Goal: Information Seeking & Learning: Learn about a topic

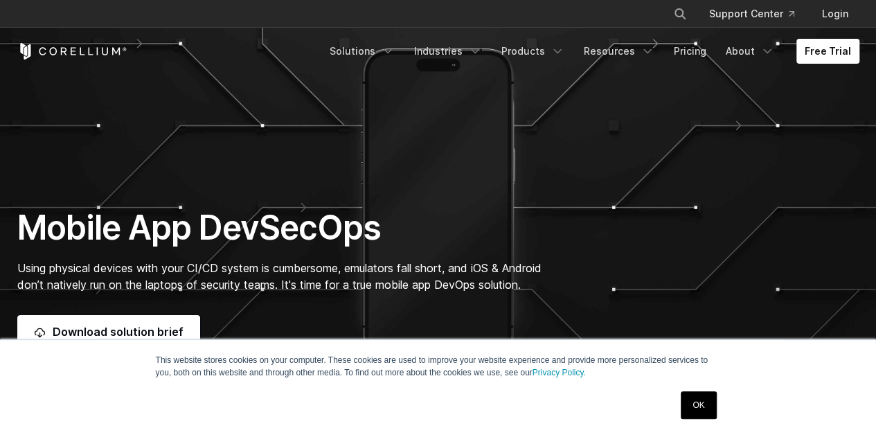
click at [697, 409] on link "OK" at bounding box center [698, 405] width 35 height 28
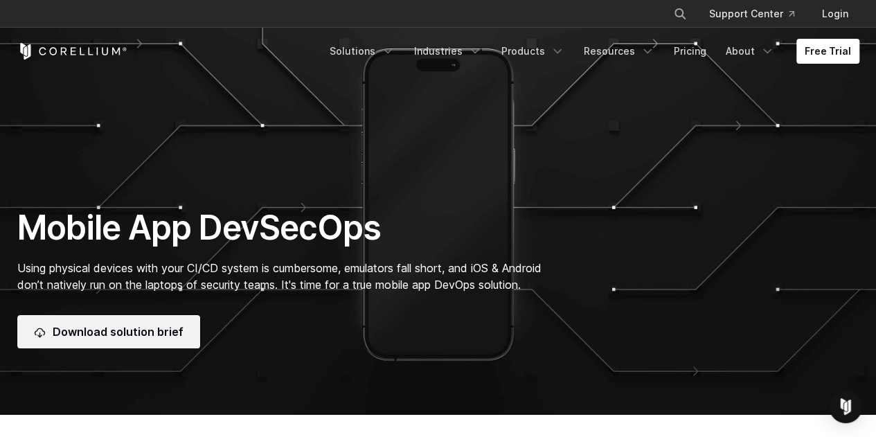
click at [87, 333] on link "Download solution brief" at bounding box center [108, 331] width 183 height 33
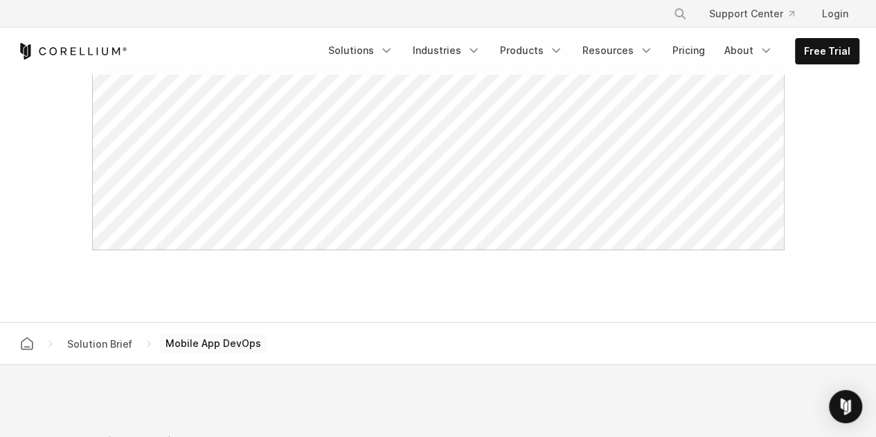
scroll to position [762, 0]
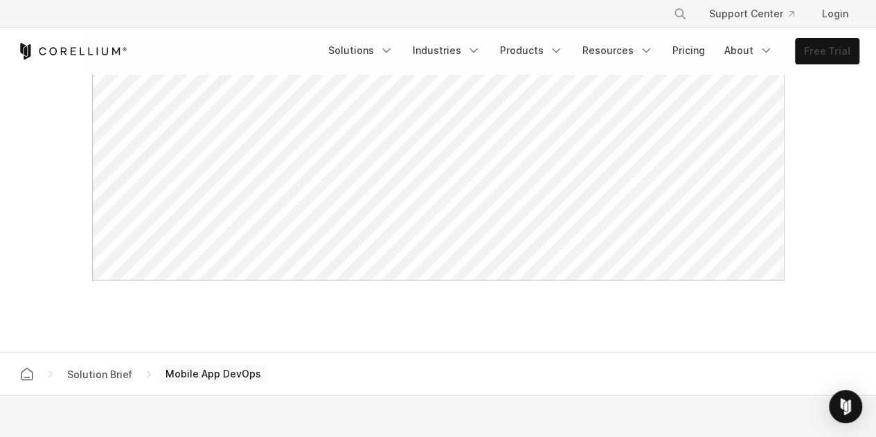
click at [830, 53] on link "Free Trial" at bounding box center [827, 51] width 63 height 25
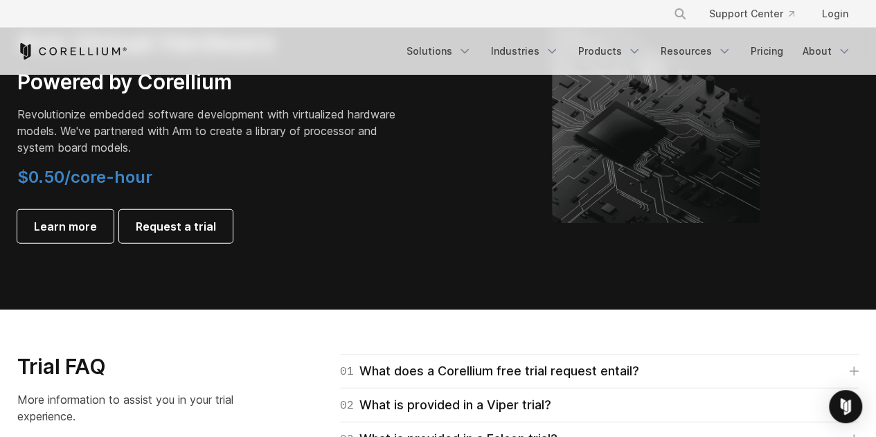
scroll to position [1940, 0]
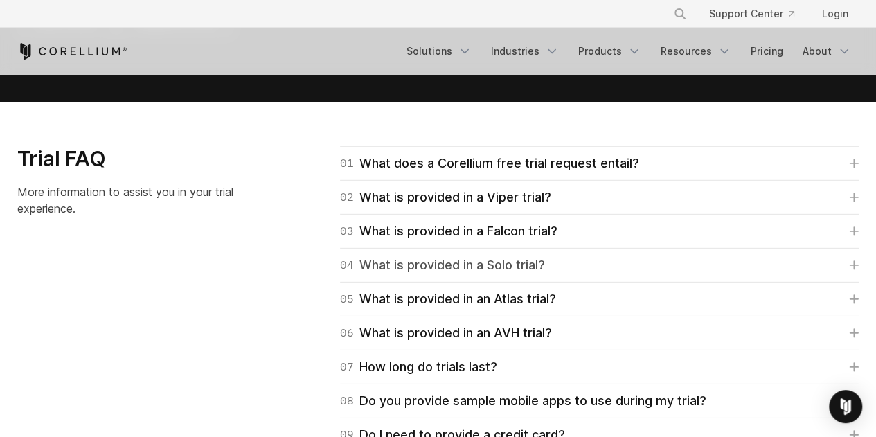
click at [851, 262] on icon at bounding box center [854, 265] width 10 height 10
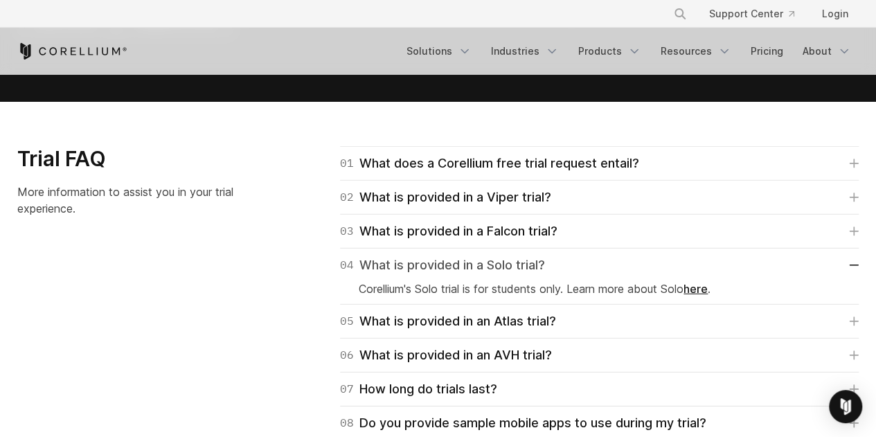
click at [852, 269] on link "04 What is provided in a Solo trial?" at bounding box center [599, 265] width 519 height 19
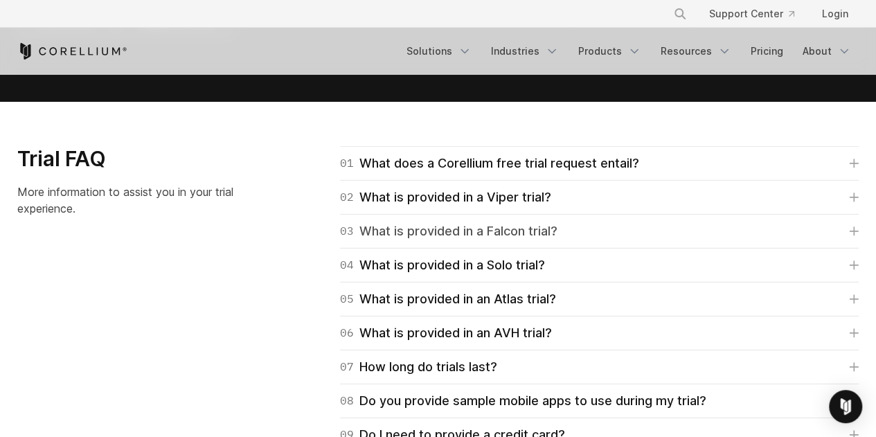
click at [857, 233] on icon at bounding box center [854, 232] width 10 height 10
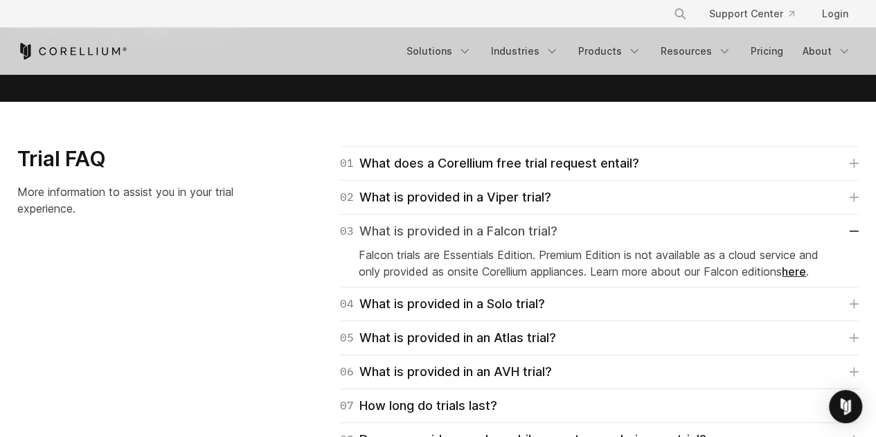
click at [857, 233] on link "03 What is provided in a Falcon trial?" at bounding box center [599, 231] width 519 height 19
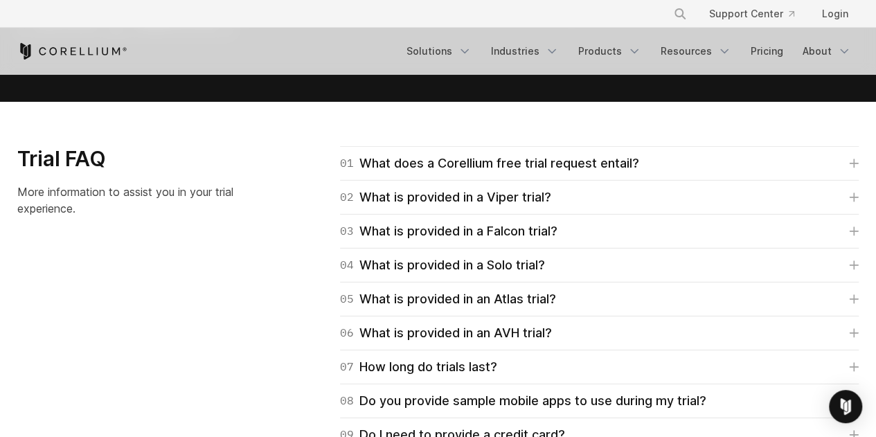
scroll to position [2217, 0]
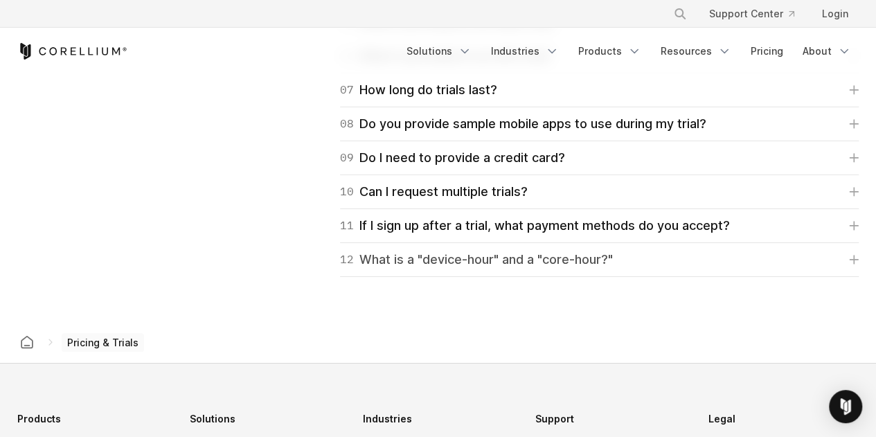
click at [854, 257] on icon at bounding box center [855, 260] width 8 height 8
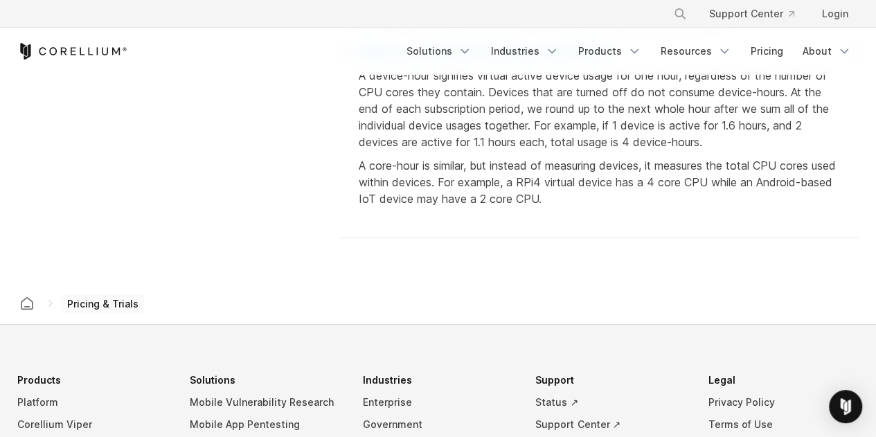
scroll to position [2355, 0]
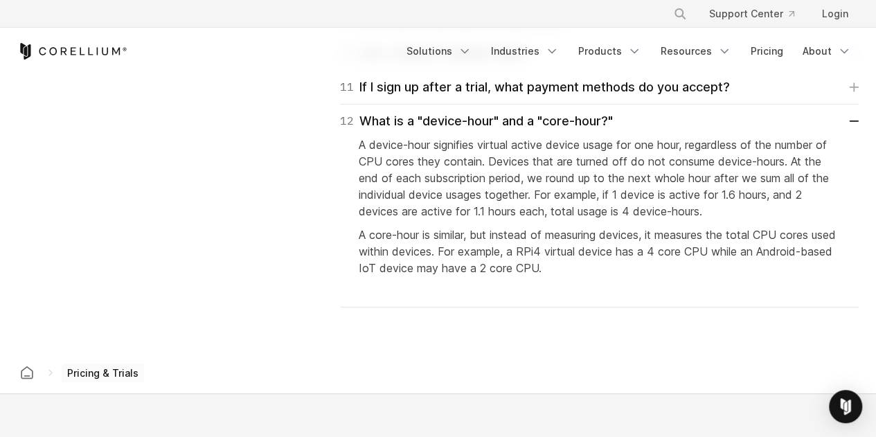
click at [107, 186] on div "Trial FAQ More information to assist you in your trial experience. 01 What does…" at bounding box center [438, 19] width 870 height 577
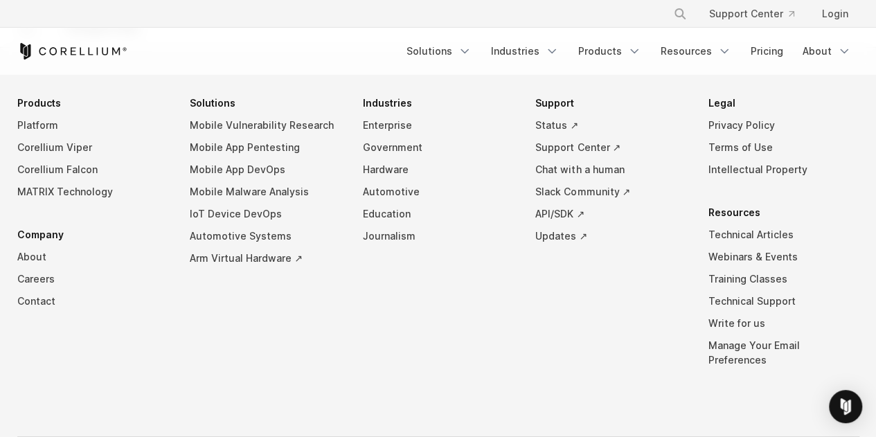
scroll to position [2633, 0]
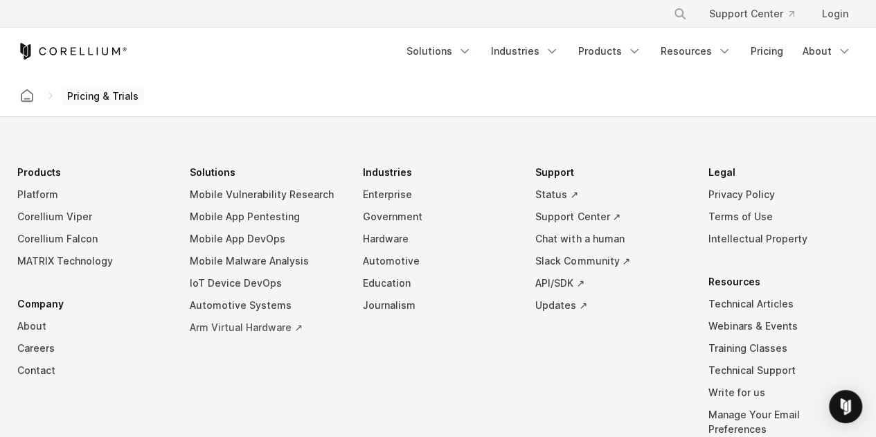
click at [238, 329] on link "Arm Virtual Hardware ↗" at bounding box center [265, 328] width 151 height 22
